Goal: Task Accomplishment & Management: Manage account settings

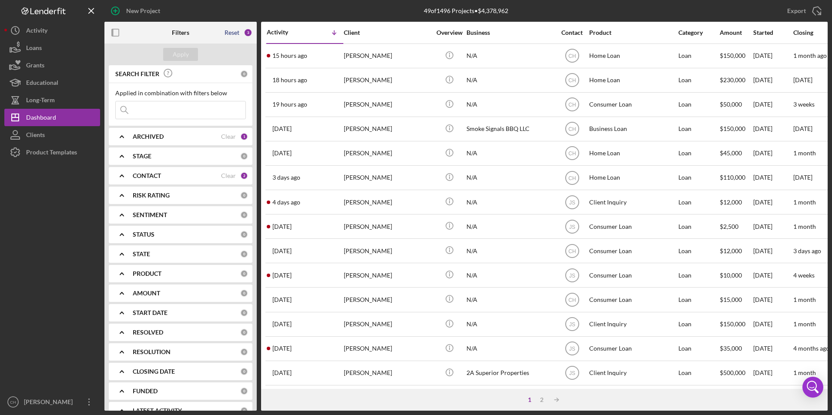
click at [230, 32] on div "Reset" at bounding box center [232, 32] width 15 height 7
click at [186, 57] on div "Apply" at bounding box center [181, 54] width 16 height 13
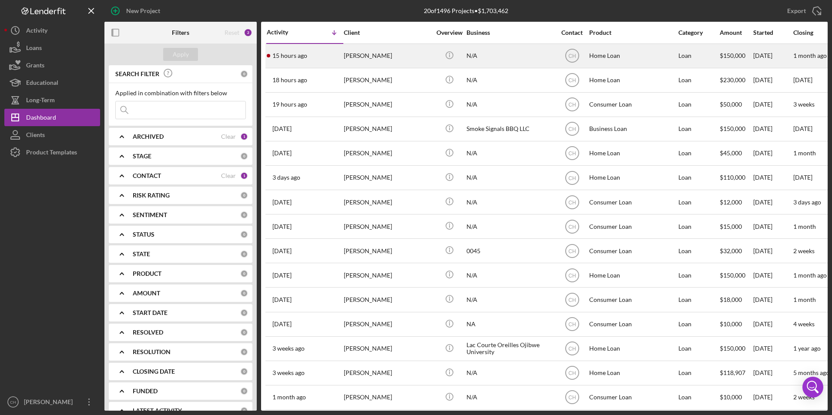
click at [350, 60] on div "[PERSON_NAME]" at bounding box center [387, 55] width 87 height 23
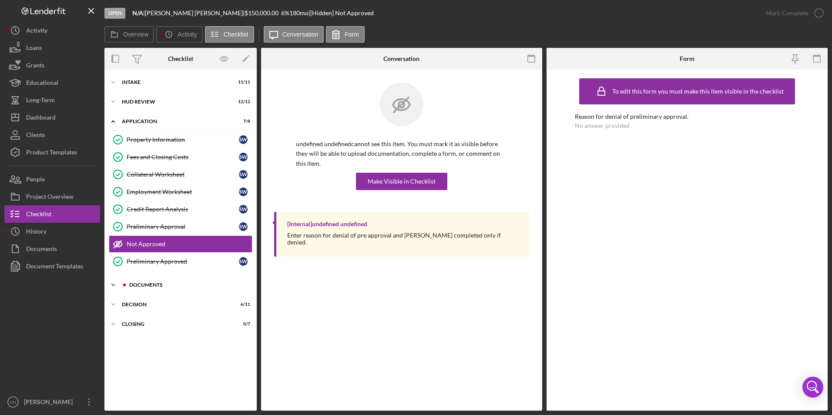
click at [146, 280] on div "Icon/Expander Documents 6 / 12" at bounding box center [180, 284] width 152 height 17
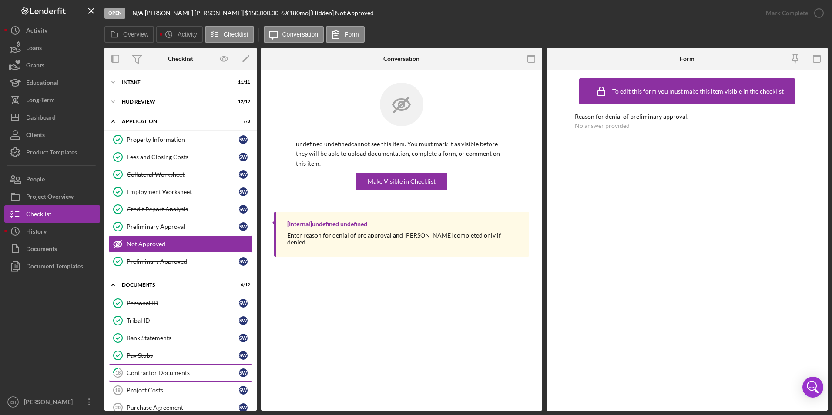
click at [148, 370] on div "Contractor Documents" at bounding box center [183, 372] width 112 height 7
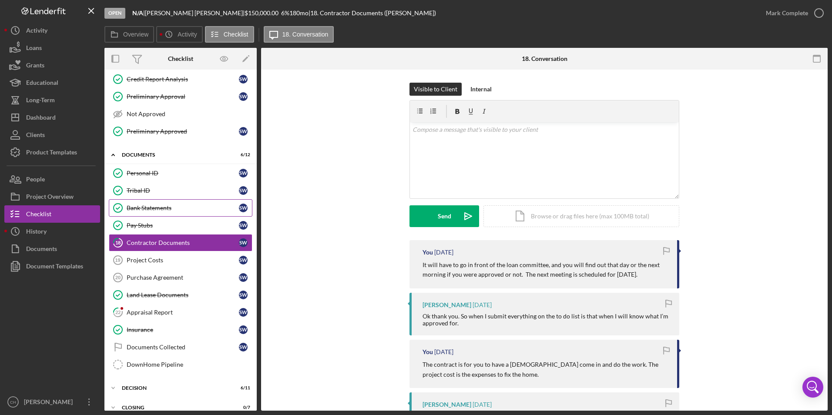
scroll to position [131, 0]
click at [159, 315] on div "Appraisal Report" at bounding box center [183, 312] width 112 height 7
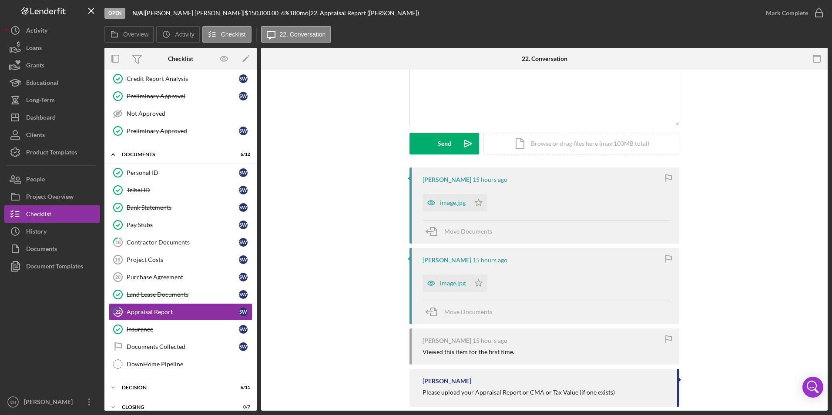
scroll to position [86, 0]
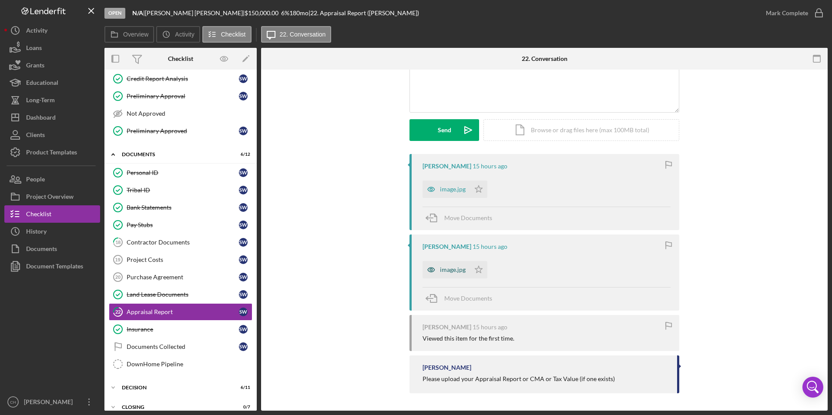
click at [457, 265] on div "image.jpg" at bounding box center [446, 269] width 47 height 17
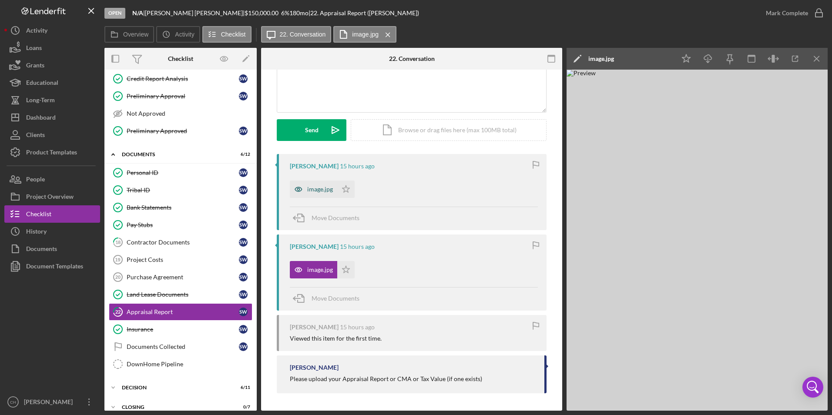
click at [319, 193] on div "image.jpg" at bounding box center [320, 189] width 26 height 7
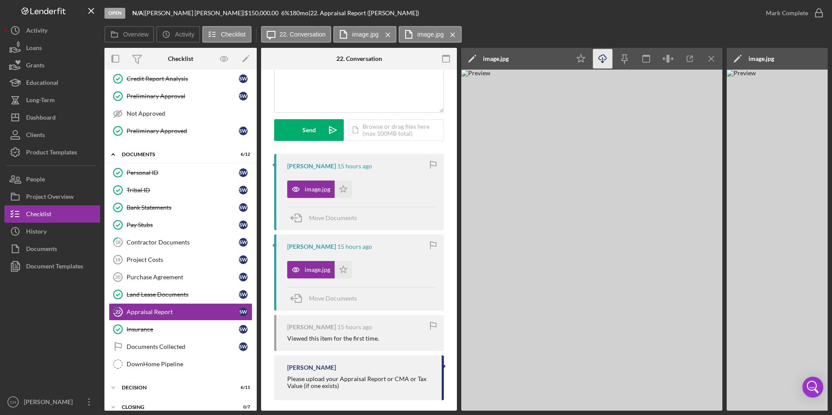
click at [599, 59] on icon "button" at bounding box center [602, 57] width 7 height 5
click at [344, 189] on icon "Icon/Star" at bounding box center [343, 189] width 17 height 17
click at [710, 58] on icon "Icon/Menu Close" at bounding box center [712, 59] width 20 height 20
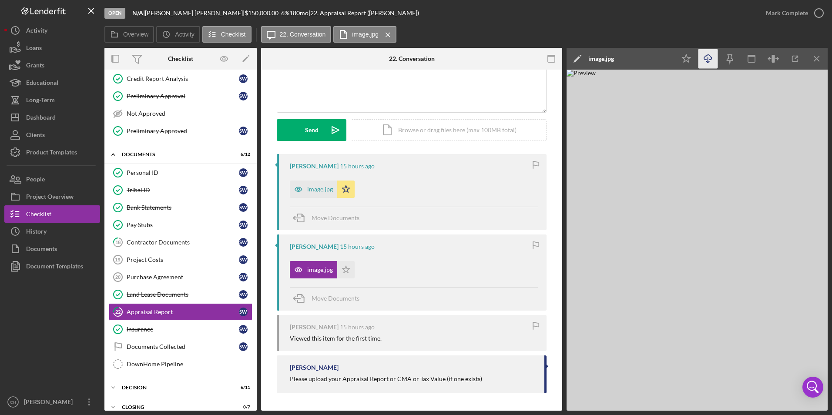
click at [709, 58] on icon "Icon/Download" at bounding box center [708, 59] width 20 height 20
click at [342, 265] on icon "Icon/Star" at bounding box center [345, 269] width 17 height 17
click at [784, 18] on div "Mark Complete" at bounding box center [787, 12] width 42 height 17
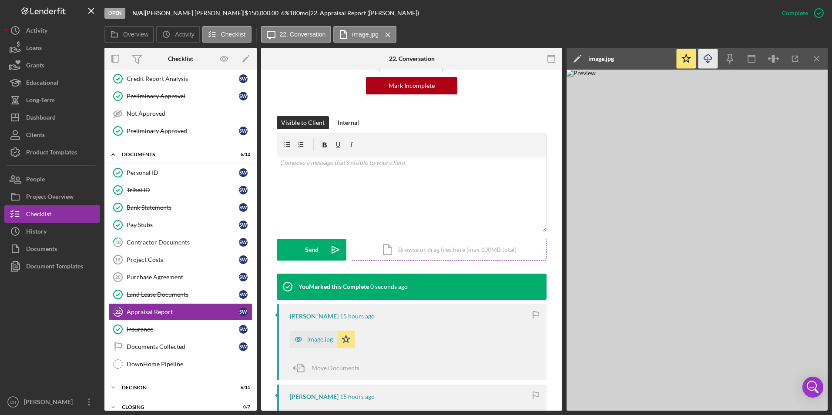
scroll to position [206, 0]
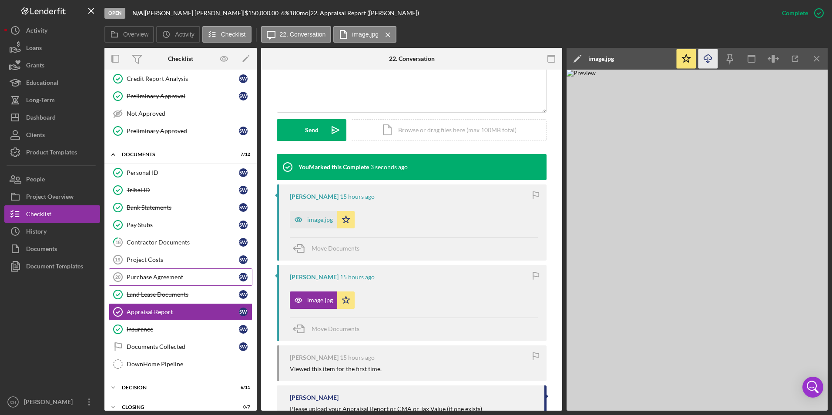
click at [148, 277] on div "Purchase Agreement" at bounding box center [183, 277] width 112 height 7
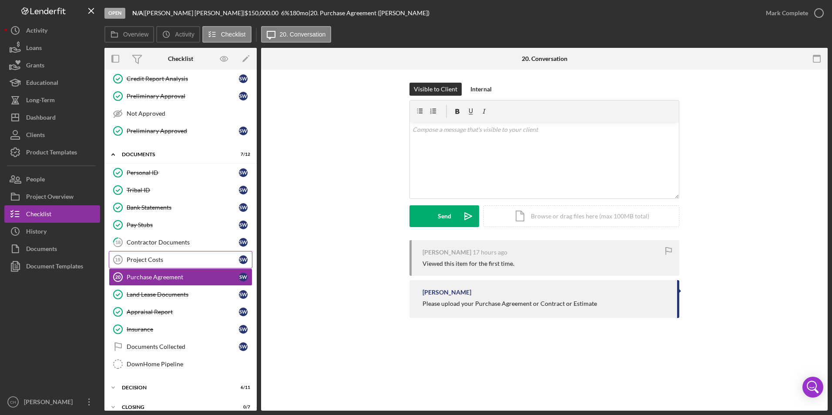
click at [150, 260] on div "Project Costs" at bounding box center [183, 259] width 112 height 7
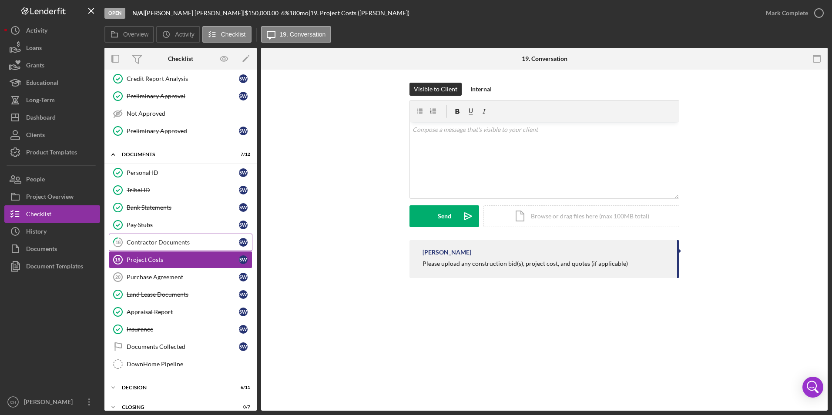
click at [158, 242] on div "Contractor Documents" at bounding box center [183, 242] width 112 height 7
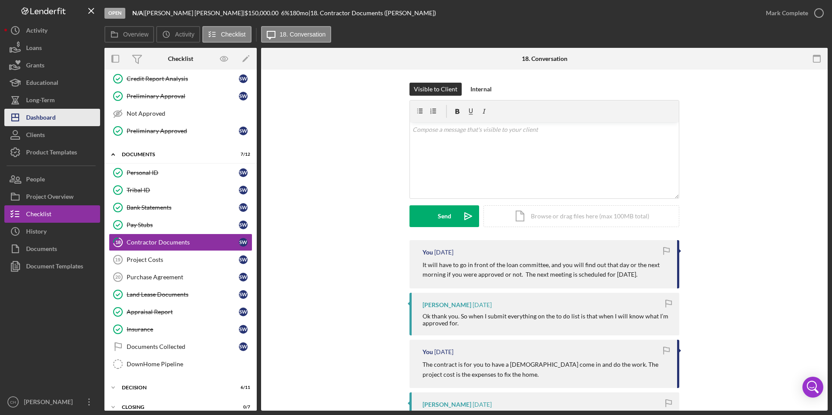
click at [46, 118] on div "Dashboard" at bounding box center [41, 119] width 30 height 20
